Goal: Task Accomplishment & Management: Use online tool/utility

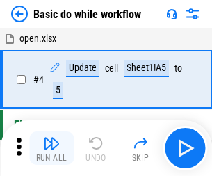
click at [51, 148] on img "button" at bounding box center [51, 143] width 17 height 17
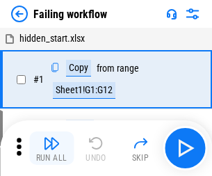
click at [51, 148] on img "button" at bounding box center [51, 143] width 17 height 17
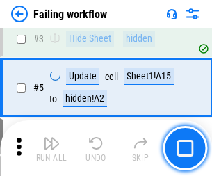
scroll to position [295, 0]
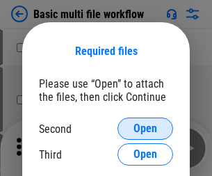
click at [145, 129] on span "Open" at bounding box center [145, 128] width 24 height 11
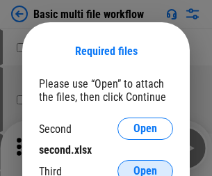
click at [145, 165] on span "Open" at bounding box center [145, 170] width 24 height 11
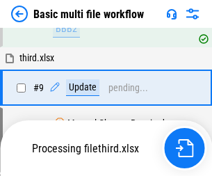
scroll to position [384, 0]
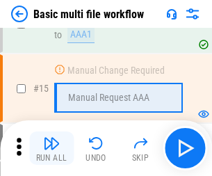
click at [51, 148] on img "button" at bounding box center [51, 143] width 17 height 17
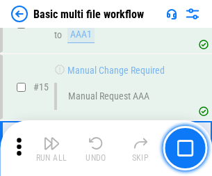
scroll to position [925, 0]
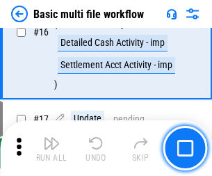
click at [51, 148] on img "button" at bounding box center [51, 143] width 17 height 17
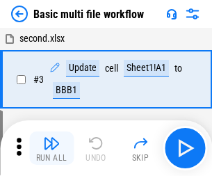
click at [51, 148] on img "button" at bounding box center [51, 143] width 17 height 17
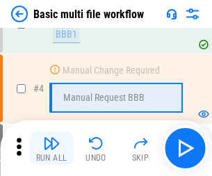
click at [51, 148] on img "button" at bounding box center [51, 143] width 17 height 17
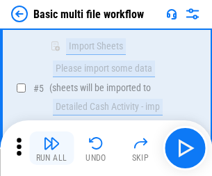
click at [51, 148] on img "button" at bounding box center [51, 143] width 17 height 17
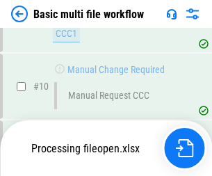
scroll to position [651, 0]
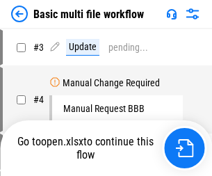
scroll to position [56, 0]
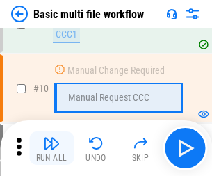
click at [51, 148] on img "button" at bounding box center [51, 143] width 17 height 17
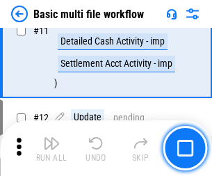
click at [51, 148] on img "button" at bounding box center [51, 143] width 17 height 17
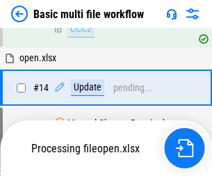
scroll to position [727, 0]
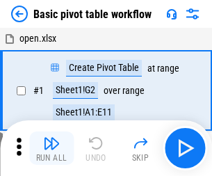
click at [51, 148] on img "button" at bounding box center [51, 143] width 17 height 17
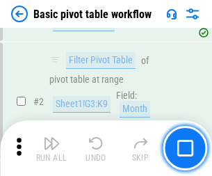
scroll to position [333, 0]
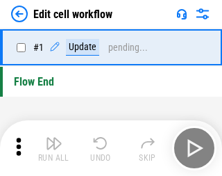
click at [51, 148] on img "button" at bounding box center [54, 143] width 17 height 17
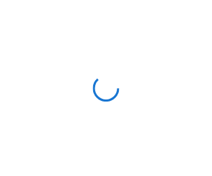
scroll to position [5, 0]
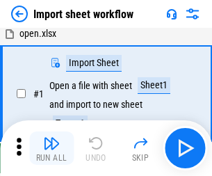
click at [51, 148] on img "button" at bounding box center [51, 143] width 17 height 17
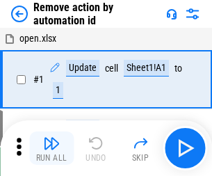
click at [51, 148] on img "button" at bounding box center [51, 143] width 17 height 17
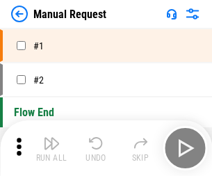
click at [51, 148] on img "button" at bounding box center [51, 143] width 17 height 17
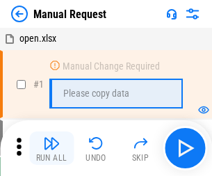
click at [51, 148] on img "button" at bounding box center [51, 143] width 17 height 17
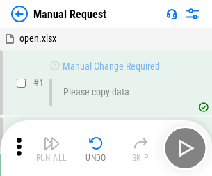
scroll to position [47, 0]
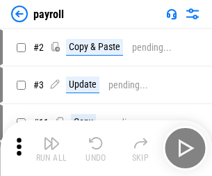
click at [51, 148] on img "button" at bounding box center [51, 143] width 17 height 17
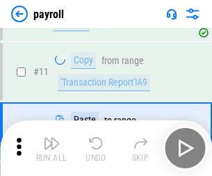
scroll to position [101, 0]
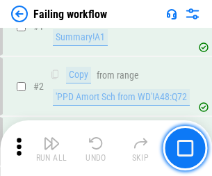
scroll to position [224, 0]
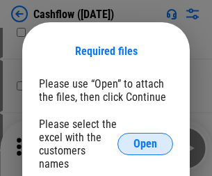
click at [145, 138] on span "Open" at bounding box center [145, 143] width 24 height 11
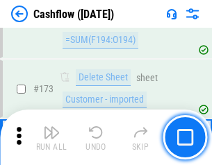
scroll to position [1471, 0]
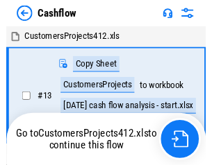
scroll to position [10, 0]
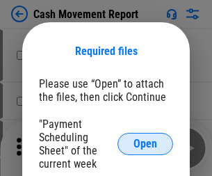
click at [145, 144] on span "Open" at bounding box center [145, 143] width 24 height 11
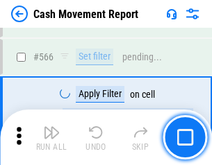
scroll to position [6369, 0]
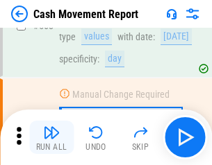
click at [51, 138] on img "button" at bounding box center [51, 132] width 17 height 17
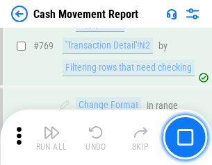
scroll to position [7722, 0]
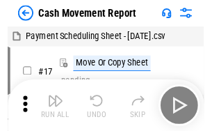
scroll to position [25, 0]
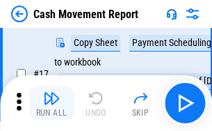
click at [51, 103] on img "button" at bounding box center [51, 98] width 17 height 17
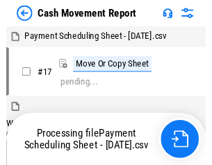
scroll to position [8, 0]
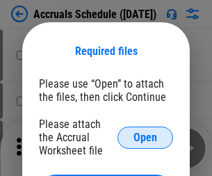
click at [145, 137] on span "Open" at bounding box center [145, 137] width 24 height 11
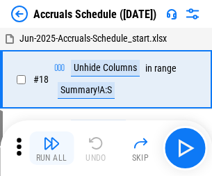
click at [51, 148] on img "button" at bounding box center [51, 143] width 17 height 17
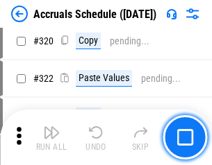
scroll to position [2585, 0]
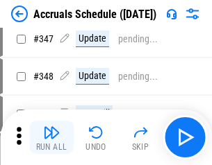
click at [51, 138] on img "button" at bounding box center [51, 132] width 17 height 17
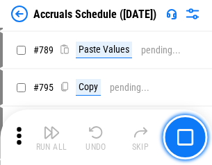
scroll to position [5837, 0]
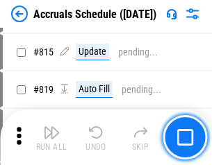
click at [51, 138] on img "button" at bounding box center [51, 132] width 17 height 17
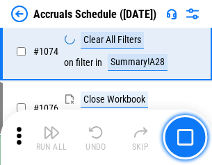
scroll to position [8323, 0]
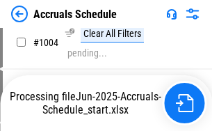
scroll to position [7079, 0]
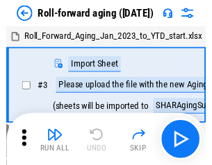
scroll to position [2, 0]
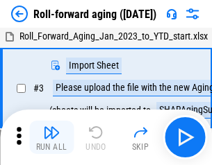
click at [51, 138] on img "button" at bounding box center [51, 132] width 17 height 17
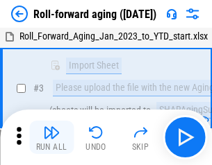
click at [51, 138] on img "button" at bounding box center [51, 132] width 17 height 17
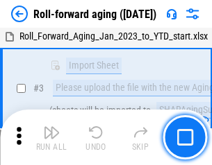
scroll to position [90, 0]
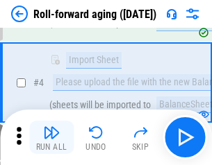
click at [51, 138] on img "button" at bounding box center [51, 132] width 17 height 17
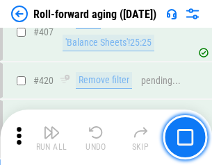
scroll to position [4819, 0]
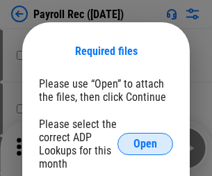
click at [145, 144] on span "Open" at bounding box center [145, 143] width 24 height 11
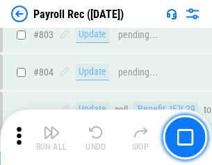
scroll to position [8829, 0]
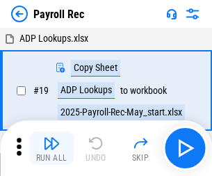
click at [51, 148] on img "button" at bounding box center [51, 143] width 17 height 17
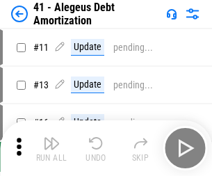
click at [51, 148] on img "button" at bounding box center [51, 143] width 17 height 17
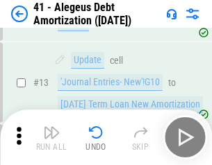
scroll to position [172, 0]
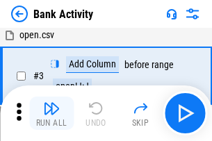
click at [51, 113] on img "button" at bounding box center [51, 108] width 17 height 17
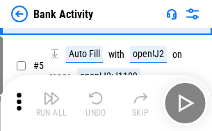
scroll to position [74, 0]
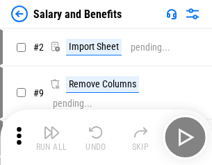
scroll to position [19, 0]
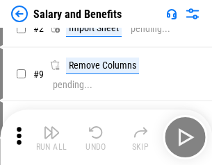
click at [51, 138] on img "button" at bounding box center [51, 132] width 17 height 17
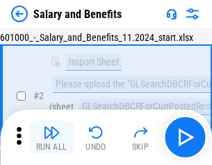
click at [51, 138] on img "button" at bounding box center [51, 132] width 17 height 17
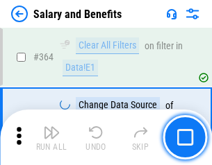
scroll to position [6544, 0]
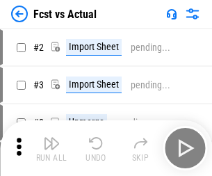
click at [51, 138] on img "button" at bounding box center [51, 143] width 17 height 17
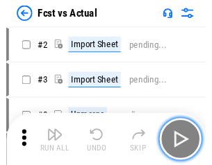
scroll to position [18, 0]
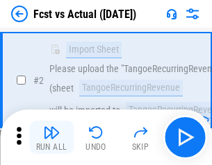
click at [51, 138] on img "button" at bounding box center [51, 132] width 17 height 17
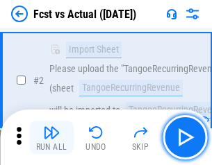
scroll to position [130, 0]
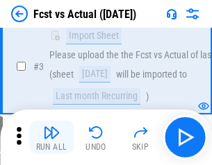
click at [51, 138] on img "button" at bounding box center [51, 132] width 17 height 17
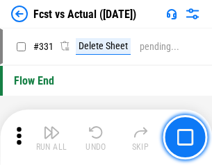
scroll to position [6652, 0]
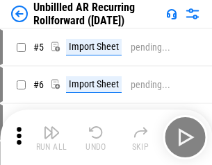
scroll to position [30, 0]
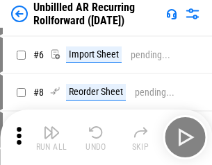
click at [51, 138] on img "button" at bounding box center [51, 132] width 17 height 17
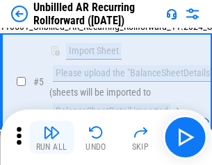
click at [51, 138] on img "button" at bounding box center [51, 132] width 17 height 17
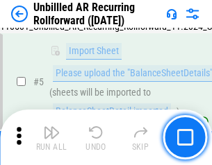
scroll to position [131, 0]
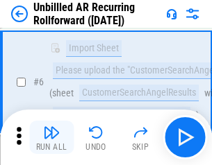
click at [51, 138] on img "button" at bounding box center [51, 132] width 17 height 17
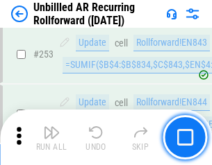
scroll to position [4720, 0]
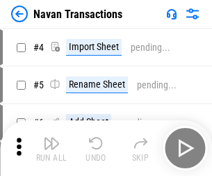
click at [51, 138] on img "button" at bounding box center [51, 143] width 17 height 17
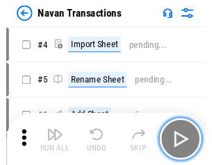
scroll to position [22, 0]
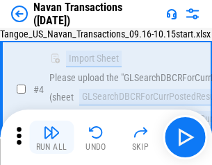
click at [51, 138] on img "button" at bounding box center [51, 132] width 17 height 17
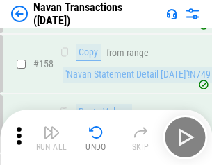
scroll to position [4505, 0]
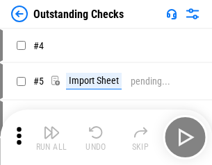
click at [51, 138] on img "button" at bounding box center [51, 132] width 17 height 17
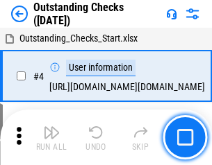
scroll to position [58, 0]
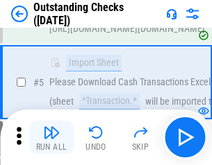
click at [51, 138] on img "button" at bounding box center [51, 132] width 17 height 17
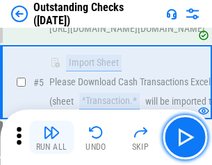
scroll to position [145, 0]
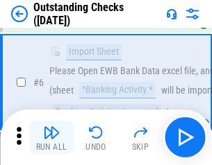
click at [51, 138] on img "button" at bounding box center [51, 132] width 17 height 17
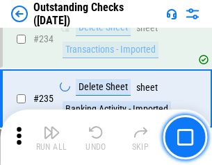
scroll to position [4220, 0]
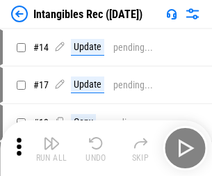
click at [51, 148] on img "button" at bounding box center [51, 143] width 17 height 17
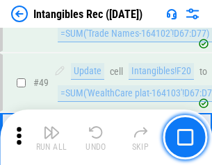
scroll to position [541, 0]
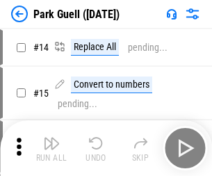
click at [51, 138] on img "button" at bounding box center [51, 143] width 17 height 17
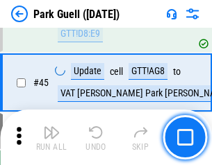
scroll to position [1738, 0]
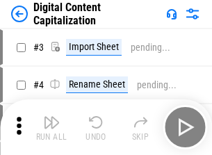
click at [51, 117] on img "button" at bounding box center [51, 122] width 17 height 17
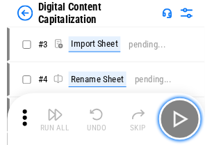
scroll to position [40, 0]
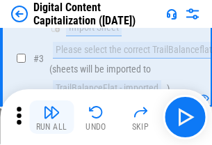
click at [51, 117] on img "button" at bounding box center [51, 112] width 17 height 17
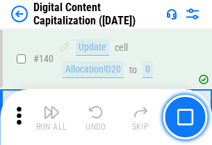
scroll to position [1474, 0]
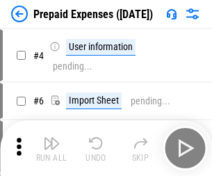
click at [51, 138] on img "button" at bounding box center [51, 143] width 17 height 17
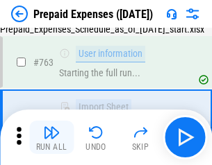
click at [51, 138] on img "button" at bounding box center [51, 132] width 17 height 17
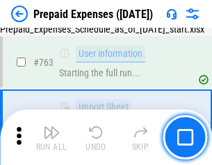
scroll to position [3933, 0]
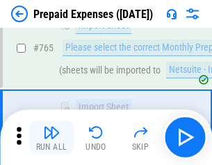
click at [51, 138] on img "button" at bounding box center [51, 132] width 17 height 17
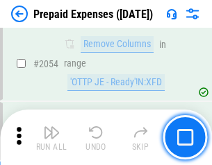
scroll to position [14525, 0]
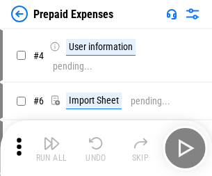
click at [51, 148] on img "button" at bounding box center [51, 143] width 17 height 17
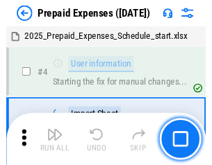
scroll to position [61, 0]
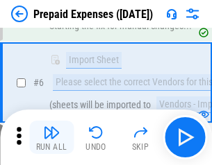
click at [51, 138] on img "button" at bounding box center [51, 132] width 17 height 17
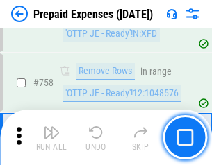
scroll to position [4951, 0]
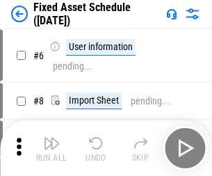
click at [51, 148] on img "button" at bounding box center [51, 143] width 17 height 17
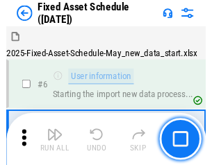
scroll to position [75, 0]
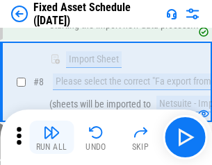
click at [51, 138] on img "button" at bounding box center [51, 132] width 17 height 17
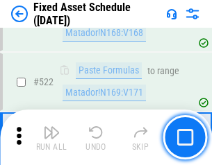
scroll to position [4830, 0]
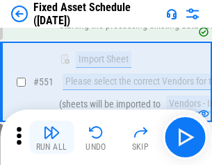
click at [51, 138] on img "button" at bounding box center [51, 132] width 17 height 17
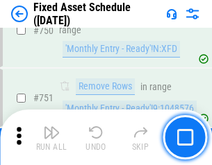
scroll to position [6775, 0]
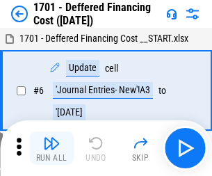
click at [51, 148] on img "button" at bounding box center [51, 143] width 17 height 17
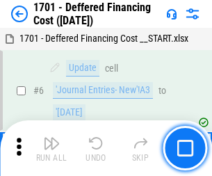
scroll to position [167, 0]
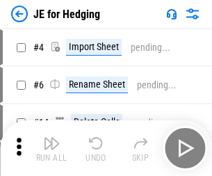
click at [51, 138] on img "button" at bounding box center [51, 143] width 17 height 17
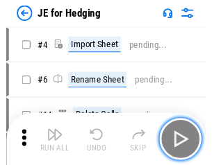
scroll to position [2, 0]
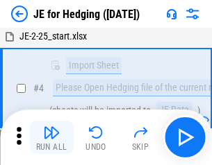
click at [51, 138] on img "button" at bounding box center [51, 132] width 17 height 17
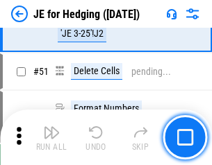
scroll to position [900, 0]
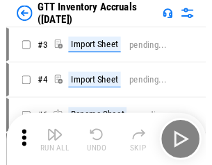
scroll to position [2, 0]
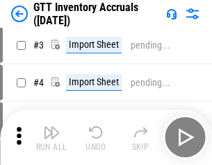
click at [51, 138] on img "button" at bounding box center [51, 132] width 17 height 17
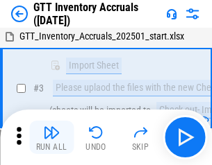
click at [51, 138] on img "button" at bounding box center [51, 132] width 17 height 17
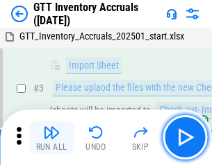
scroll to position [90, 0]
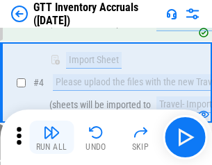
click at [51, 138] on img "button" at bounding box center [51, 132] width 17 height 17
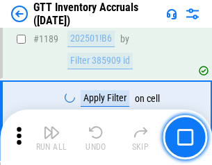
scroll to position [11347, 0]
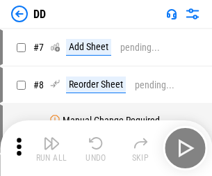
click at [51, 148] on img "button" at bounding box center [51, 143] width 17 height 17
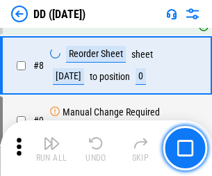
scroll to position [134, 0]
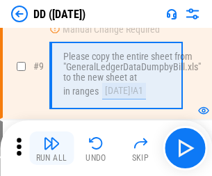
click at [51, 148] on img "button" at bounding box center [51, 143] width 17 height 17
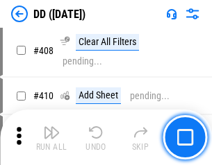
scroll to position [6217, 0]
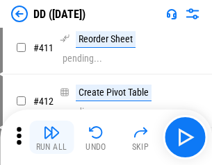
click at [51, 138] on img "button" at bounding box center [51, 132] width 17 height 17
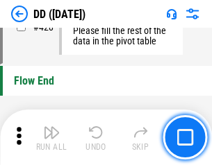
scroll to position [6651, 0]
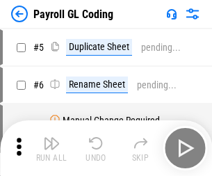
click at [51, 148] on img "button" at bounding box center [51, 143] width 17 height 17
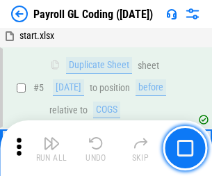
scroll to position [167, 0]
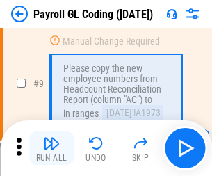
click at [51, 148] on img "button" at bounding box center [51, 143] width 17 height 17
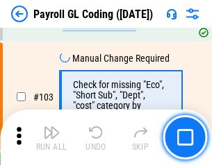
scroll to position [3260, 0]
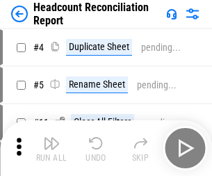
click at [51, 148] on img "button" at bounding box center [51, 143] width 17 height 17
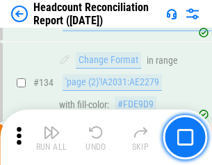
scroll to position [1670, 0]
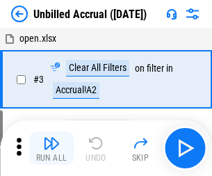
click at [51, 148] on img "button" at bounding box center [51, 143] width 17 height 17
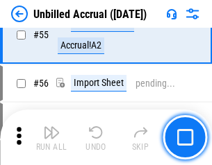
scroll to position [1451, 0]
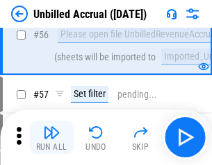
click at [51, 138] on img "button" at bounding box center [51, 132] width 17 height 17
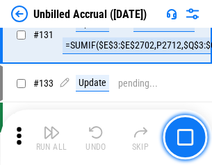
scroll to position [4139, 0]
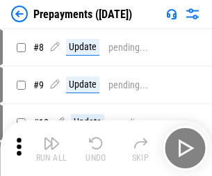
click at [51, 148] on img "button" at bounding box center [51, 143] width 17 height 17
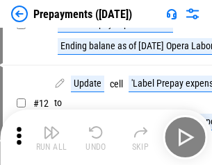
scroll to position [87, 0]
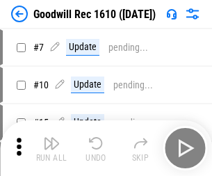
click at [51, 148] on img "button" at bounding box center [51, 143] width 17 height 17
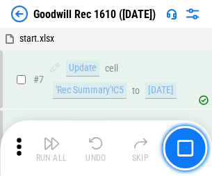
scroll to position [238, 0]
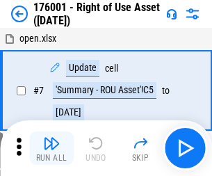
click at [51, 148] on img "button" at bounding box center [51, 143] width 17 height 17
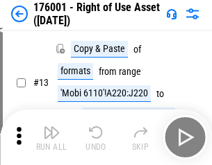
scroll to position [90, 0]
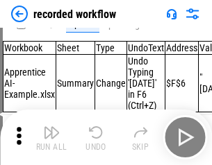
click at [51, 138] on img "button" at bounding box center [51, 132] width 17 height 17
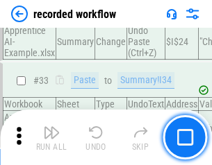
scroll to position [4343, 0]
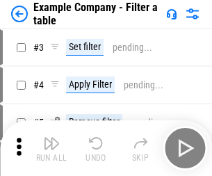
click at [51, 148] on img "button" at bounding box center [51, 143] width 17 height 17
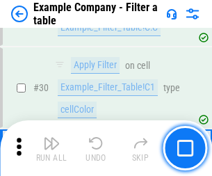
scroll to position [1272, 0]
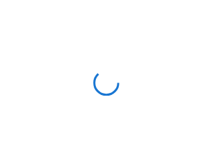
scroll to position [22, 0]
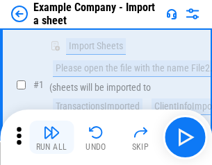
click at [51, 138] on img "button" at bounding box center [51, 132] width 17 height 17
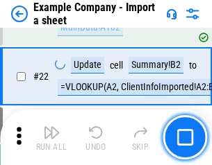
scroll to position [307, 0]
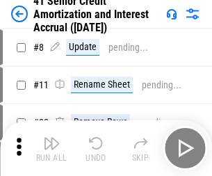
click at [51, 138] on img "button" at bounding box center [51, 143] width 17 height 17
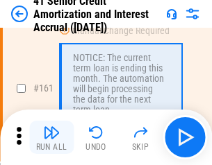
click at [51, 138] on img "button" at bounding box center [51, 132] width 17 height 17
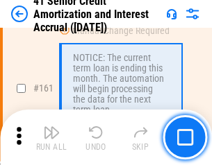
scroll to position [1486, 0]
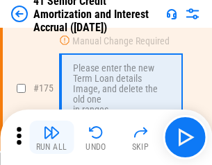
click at [51, 138] on img "button" at bounding box center [51, 132] width 17 height 17
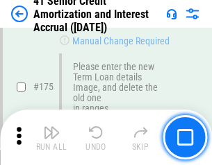
scroll to position [1627, 0]
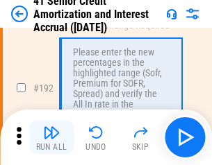
click at [51, 138] on img "button" at bounding box center [51, 132] width 17 height 17
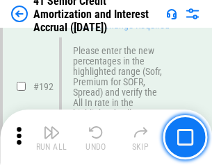
scroll to position [1773, 0]
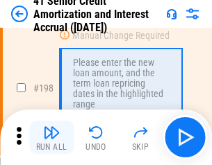
click at [51, 138] on img "button" at bounding box center [51, 132] width 17 height 17
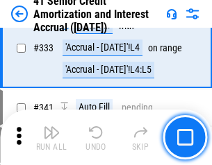
scroll to position [3550, 0]
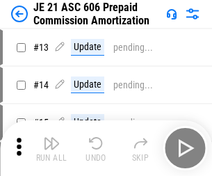
click at [51, 138] on img "button" at bounding box center [51, 143] width 17 height 17
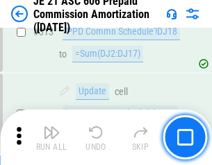
scroll to position [2595, 0]
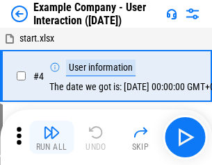
click at [51, 138] on img "button" at bounding box center [51, 132] width 17 height 17
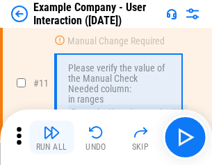
click at [51, 138] on img "button" at bounding box center [51, 132] width 17 height 17
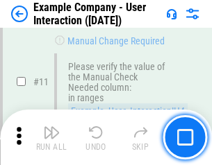
scroll to position [301, 0]
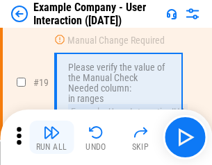
click at [51, 138] on img "button" at bounding box center [51, 132] width 17 height 17
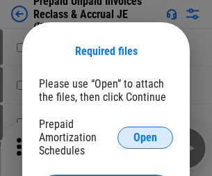
click at [145, 137] on span "Open" at bounding box center [145, 137] width 24 height 11
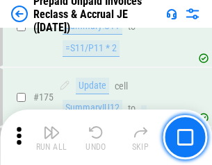
scroll to position [1876, 0]
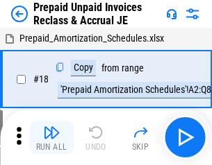
click at [51, 138] on img "button" at bounding box center [51, 132] width 17 height 17
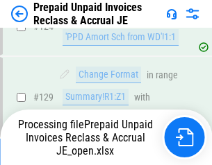
scroll to position [1008, 0]
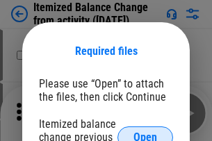
click at [145, 132] on span "Open" at bounding box center [145, 137] width 24 height 11
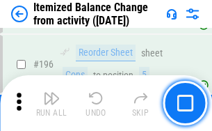
scroll to position [2674, 0]
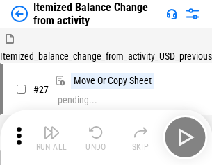
scroll to position [22, 0]
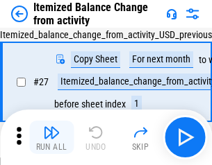
click at [51, 138] on img "button" at bounding box center [51, 132] width 17 height 17
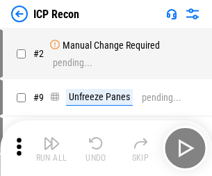
scroll to position [6, 0]
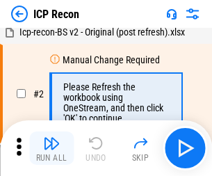
click at [51, 148] on img "button" at bounding box center [51, 143] width 17 height 17
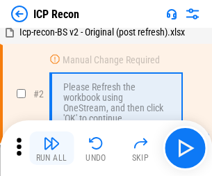
click at [51, 148] on img "button" at bounding box center [51, 143] width 17 height 17
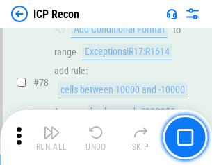
scroll to position [1362, 0]
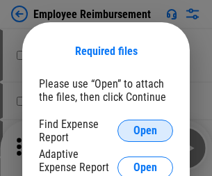
click at [145, 131] on span "Open" at bounding box center [145, 130] width 24 height 11
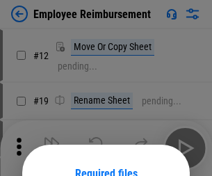
scroll to position [122, 0]
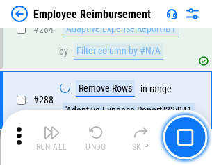
scroll to position [3777, 0]
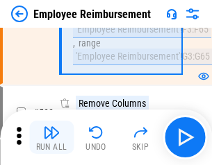
click at [51, 138] on img "button" at bounding box center [51, 132] width 17 height 17
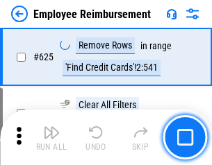
scroll to position [8320, 0]
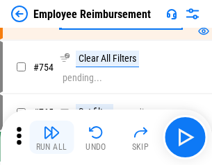
click at [51, 138] on img "button" at bounding box center [51, 132] width 17 height 17
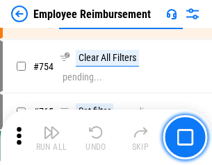
click at [51, 138] on img "button" at bounding box center [51, 132] width 17 height 17
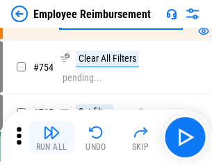
click at [51, 138] on img "button" at bounding box center [51, 132] width 17 height 17
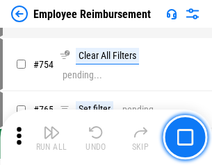
scroll to position [9749, 0]
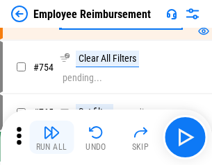
click at [51, 138] on img "button" at bounding box center [51, 132] width 17 height 17
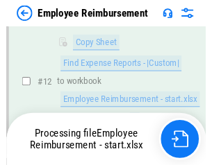
scroll to position [283, 0]
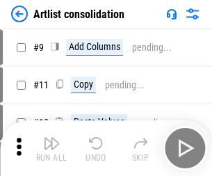
click at [51, 148] on img "button" at bounding box center [51, 143] width 17 height 17
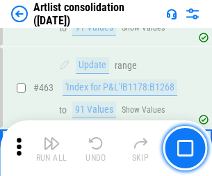
scroll to position [6085, 0]
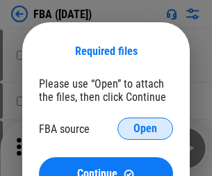
click at [145, 129] on span "Open" at bounding box center [145, 128] width 24 height 11
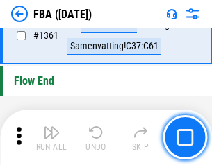
scroll to position [14924, 0]
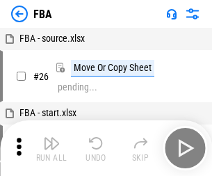
scroll to position [14, 0]
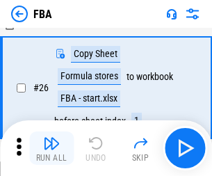
click at [51, 148] on img "button" at bounding box center [51, 143] width 17 height 17
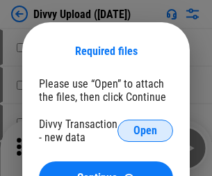
click at [145, 131] on span "Open" at bounding box center [145, 130] width 24 height 11
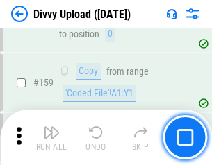
scroll to position [1439, 0]
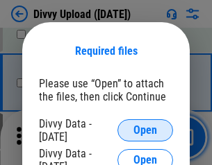
click at [145, 131] on span "Open" at bounding box center [145, 130] width 24 height 11
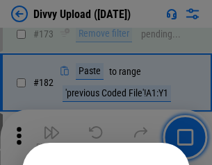
scroll to position [1560, 0]
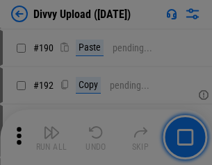
scroll to position [1754, 0]
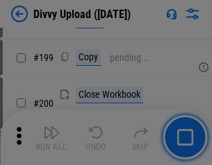
scroll to position [2021, 0]
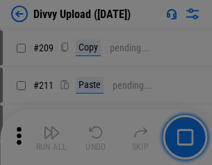
scroll to position [2360, 0]
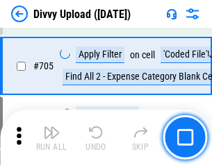
scroll to position [9506, 0]
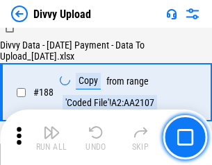
scroll to position [1636, 0]
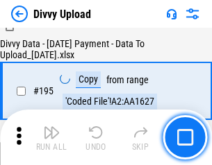
scroll to position [1942, 0]
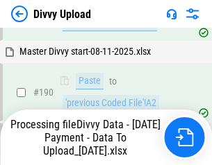
scroll to position [1861, 0]
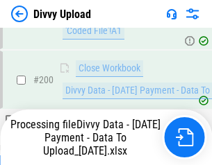
scroll to position [2179, 0]
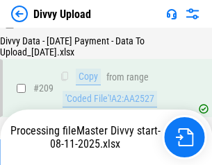
scroll to position [2555, 0]
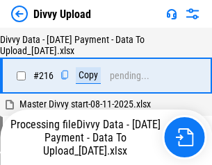
scroll to position [2872, 0]
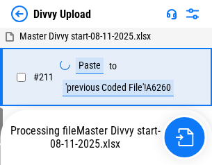
scroll to position [2781, 0]
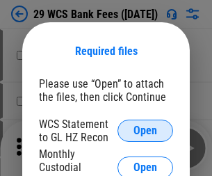
click at [145, 131] on span "Open" at bounding box center [145, 130] width 24 height 11
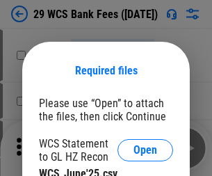
scroll to position [19, 0]
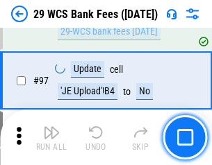
scroll to position [1354, 0]
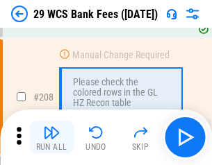
click at [51, 138] on img "button" at bounding box center [51, 132] width 17 height 17
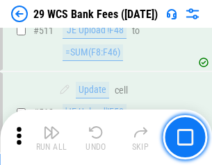
scroll to position [6991, 0]
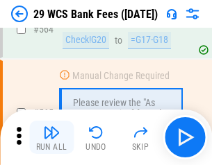
click at [51, 138] on img "button" at bounding box center [51, 132] width 17 height 17
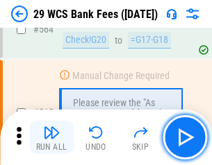
scroll to position [7515, 0]
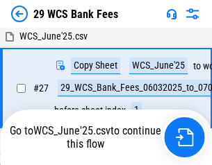
scroll to position [277, 0]
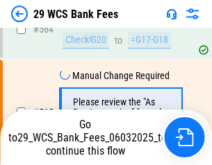
scroll to position [7499, 0]
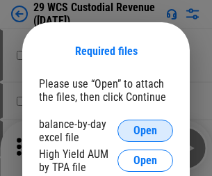
click at [145, 131] on span "Open" at bounding box center [145, 130] width 24 height 11
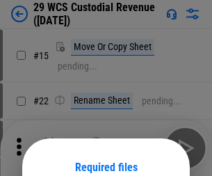
scroll to position [116, 0]
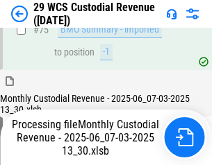
scroll to position [1452, 0]
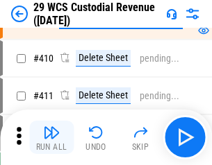
click at [51, 138] on img "button" at bounding box center [51, 132] width 17 height 17
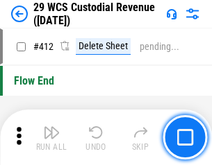
scroll to position [6636, 0]
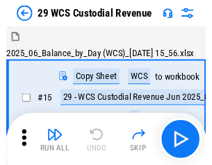
scroll to position [33, 0]
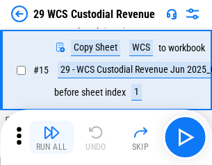
click at [51, 138] on img "button" at bounding box center [51, 132] width 17 height 17
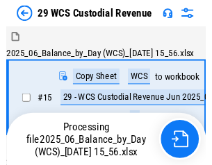
scroll to position [33, 0]
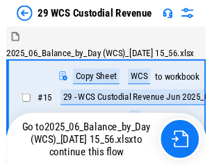
scroll to position [26, 0]
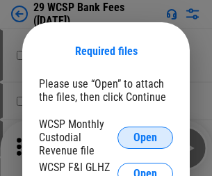
click at [145, 137] on span "Open" at bounding box center [145, 137] width 24 height 11
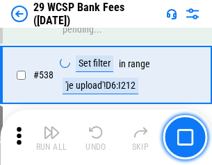
scroll to position [5339, 0]
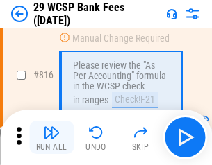
click at [51, 138] on img "button" at bounding box center [51, 132] width 17 height 17
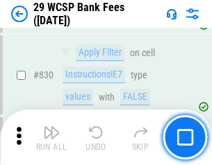
scroll to position [8817, 0]
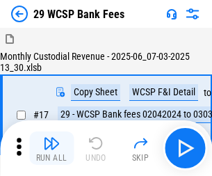
click at [51, 138] on img "button" at bounding box center [51, 143] width 17 height 17
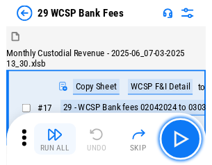
scroll to position [33, 0]
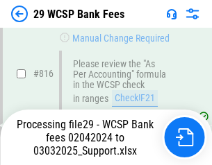
scroll to position [8544, 0]
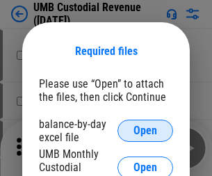
click at [145, 131] on span "Open" at bounding box center [145, 130] width 24 height 11
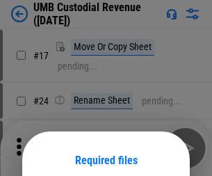
scroll to position [109, 0]
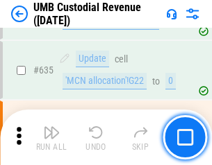
scroll to position [7272, 0]
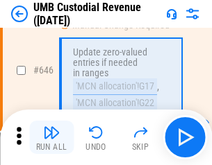
click at [51, 138] on img "button" at bounding box center [51, 132] width 17 height 17
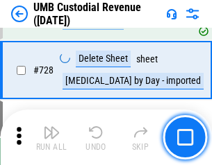
scroll to position [8572, 0]
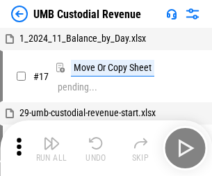
scroll to position [10, 0]
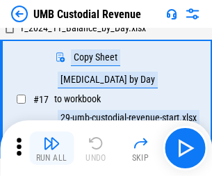
click at [51, 148] on img "button" at bounding box center [51, 143] width 17 height 17
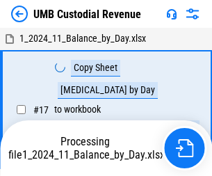
scroll to position [10, 0]
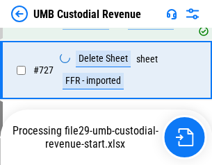
scroll to position [8480, 0]
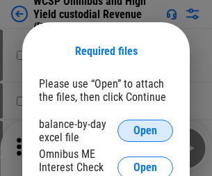
click at [145, 131] on span "Open" at bounding box center [145, 130] width 24 height 11
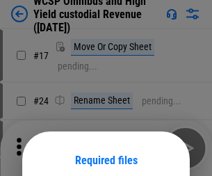
scroll to position [109, 0]
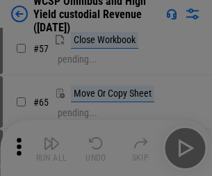
scroll to position [606, 0]
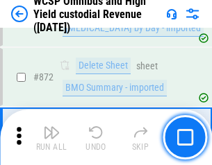
scroll to position [11761, 0]
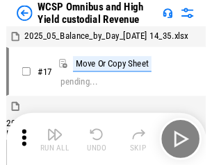
scroll to position [8, 0]
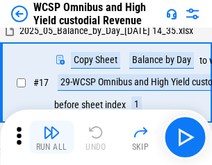
click at [51, 138] on img "button" at bounding box center [51, 132] width 17 height 17
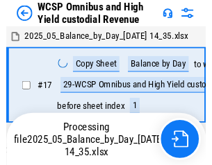
scroll to position [8, 0]
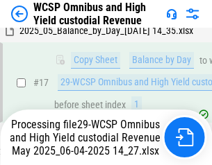
scroll to position [289, 0]
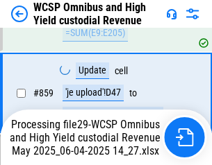
scroll to position [11609, 0]
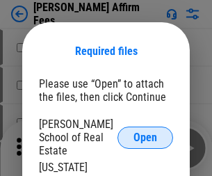
click at [145, 132] on span "Open" at bounding box center [145, 137] width 24 height 11
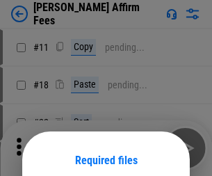
scroll to position [109, 0]
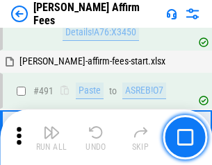
scroll to position [3778, 0]
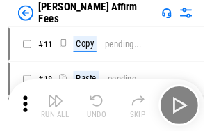
scroll to position [14, 0]
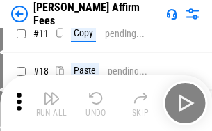
click at [51, 103] on img "button" at bounding box center [51, 98] width 17 height 17
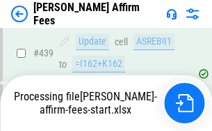
scroll to position [3644, 0]
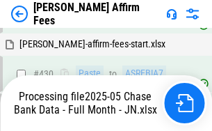
scroll to position [3644, 0]
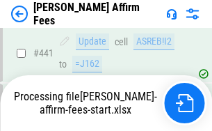
scroll to position [3644, 0]
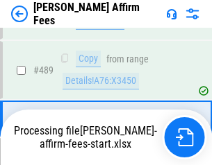
scroll to position [3627, 0]
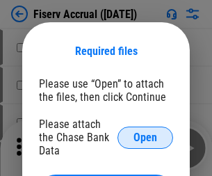
click at [145, 132] on span "Open" at bounding box center [145, 137] width 24 height 11
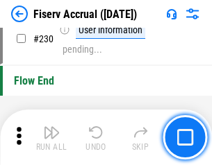
scroll to position [4403, 0]
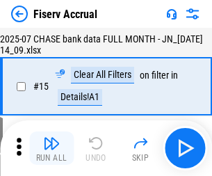
click at [51, 148] on img "button" at bounding box center [51, 143] width 17 height 17
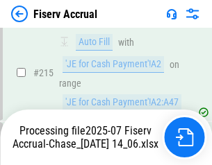
scroll to position [4217, 0]
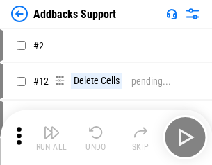
click at [51, 138] on img "button" at bounding box center [51, 132] width 17 height 17
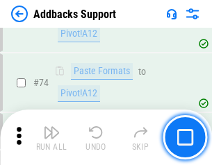
scroll to position [1012, 0]
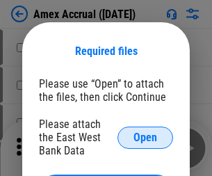
click at [145, 137] on span "Open" at bounding box center [145, 137] width 24 height 11
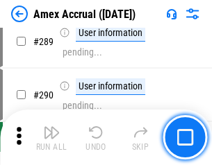
scroll to position [4157, 0]
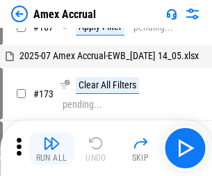
click at [51, 148] on img "button" at bounding box center [51, 143] width 17 height 17
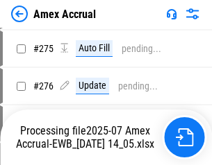
scroll to position [4141, 0]
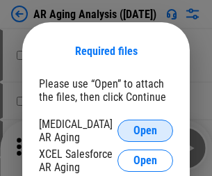
click at [145, 129] on span "Open" at bounding box center [145, 130] width 24 height 11
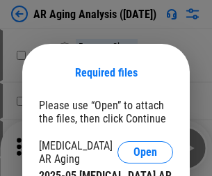
scroll to position [22, 0]
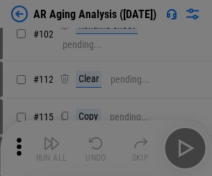
scroll to position [191, 0]
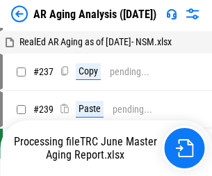
scroll to position [14, 0]
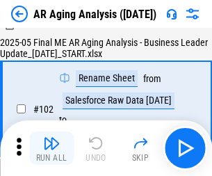
click at [51, 148] on img "button" at bounding box center [51, 143] width 17 height 17
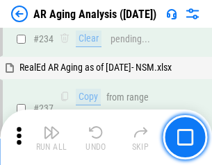
scroll to position [2154, 0]
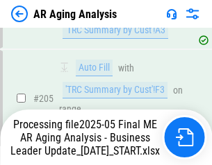
scroll to position [2138, 0]
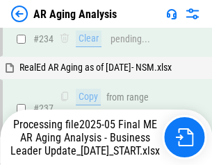
scroll to position [2196, 0]
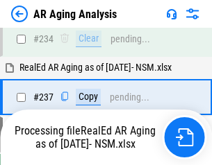
scroll to position [2196, 0]
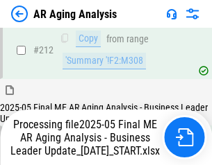
scroll to position [2138, 0]
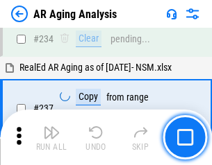
scroll to position [2138, 0]
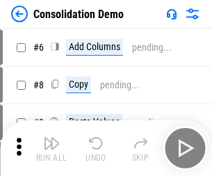
click at [51, 148] on img "button" at bounding box center [51, 143] width 17 height 17
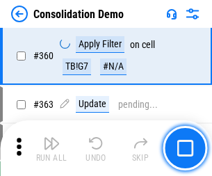
scroll to position [4657, 0]
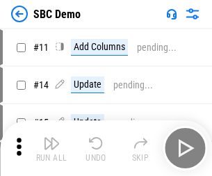
click at [51, 148] on img "button" at bounding box center [51, 143] width 17 height 17
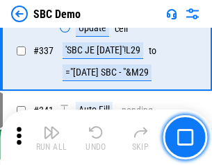
scroll to position [3656, 0]
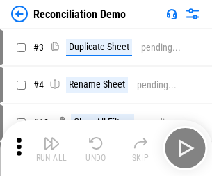
click at [51, 148] on img "button" at bounding box center [51, 143] width 17 height 17
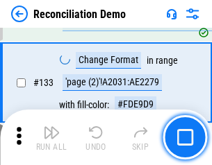
scroll to position [1650, 0]
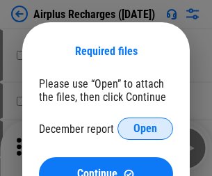
click at [145, 129] on span "Open" at bounding box center [145, 128] width 24 height 11
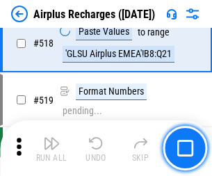
scroll to position [5980, 0]
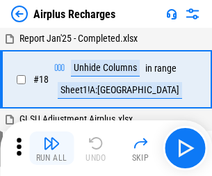
click at [51, 148] on img "button" at bounding box center [51, 143] width 17 height 17
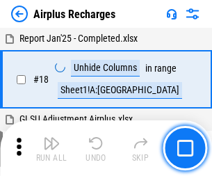
scroll to position [61, 0]
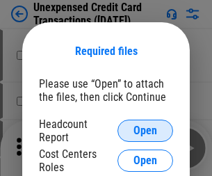
click at [145, 131] on span "Open" at bounding box center [145, 130] width 24 height 11
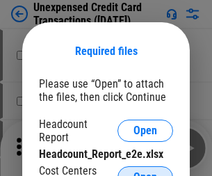
click at [145, 172] on span "Open" at bounding box center [145, 177] width 24 height 11
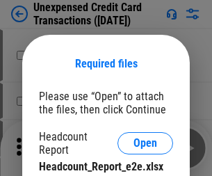
scroll to position [13, 0]
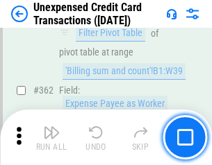
scroll to position [3574, 0]
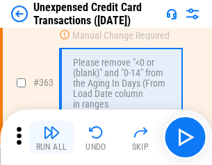
click at [51, 138] on img "button" at bounding box center [51, 132] width 17 height 17
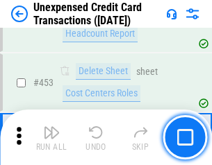
scroll to position [4739, 0]
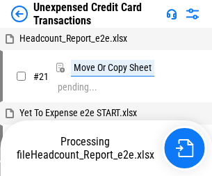
scroll to position [22, 0]
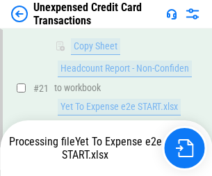
scroll to position [226, 0]
